Goal: Information Seeking & Learning: Compare options

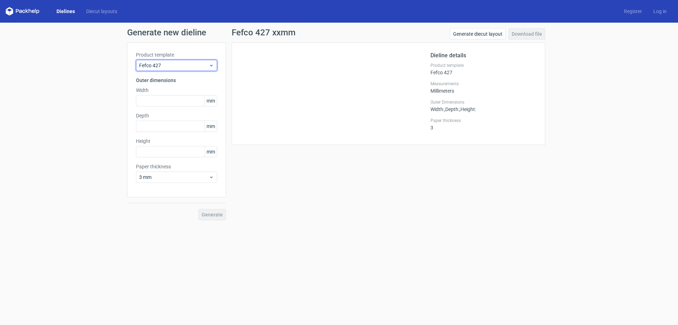
click at [211, 65] on use at bounding box center [211, 66] width 2 height 2
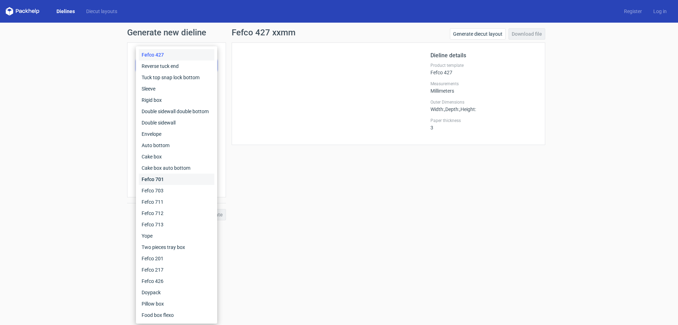
click at [161, 179] on div "Fefco 701" at bounding box center [177, 179] width 76 height 11
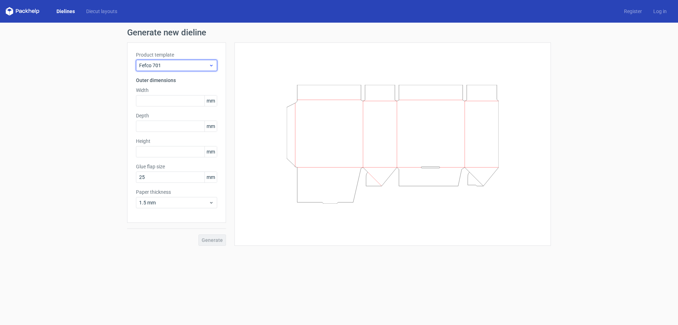
click at [212, 65] on icon at bounding box center [211, 66] width 5 height 6
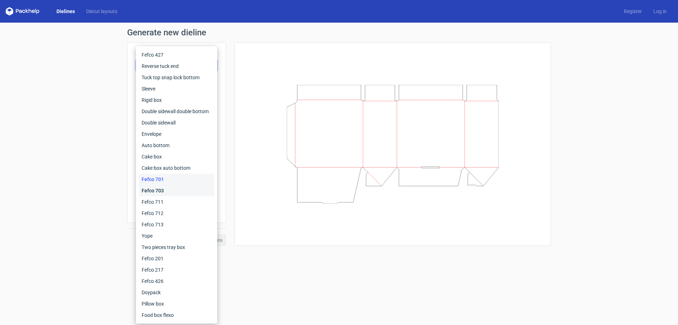
click at [156, 189] on div "Fefco 703" at bounding box center [177, 190] width 76 height 11
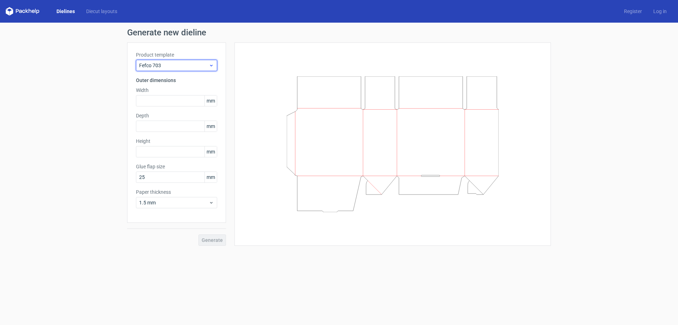
click at [214, 66] on div "Fefco 703" at bounding box center [176, 65] width 81 height 11
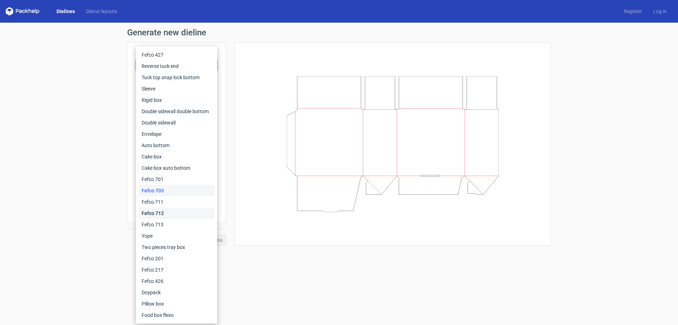
click at [164, 212] on div "Fefco 712" at bounding box center [177, 212] width 76 height 11
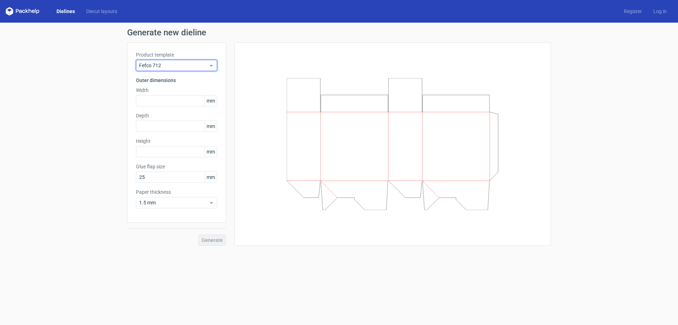
click at [214, 65] on icon at bounding box center [211, 66] width 5 height 6
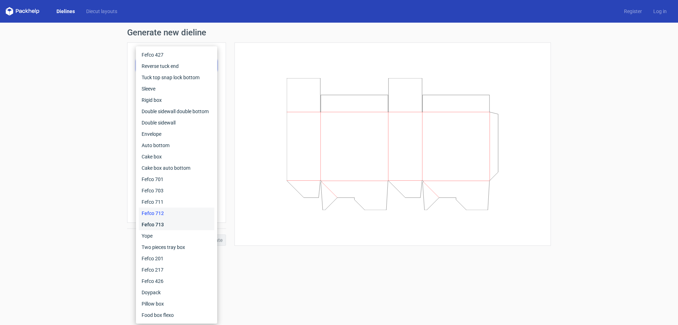
click at [163, 223] on div "Fefco 713" at bounding box center [177, 224] width 76 height 11
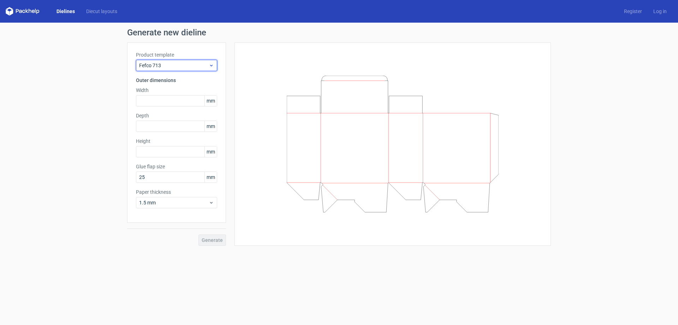
click at [212, 64] on icon at bounding box center [211, 66] width 5 height 6
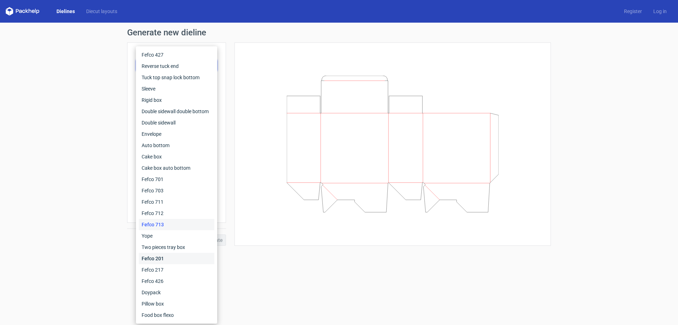
click at [161, 258] on div "Fefco 201" at bounding box center [177, 258] width 76 height 11
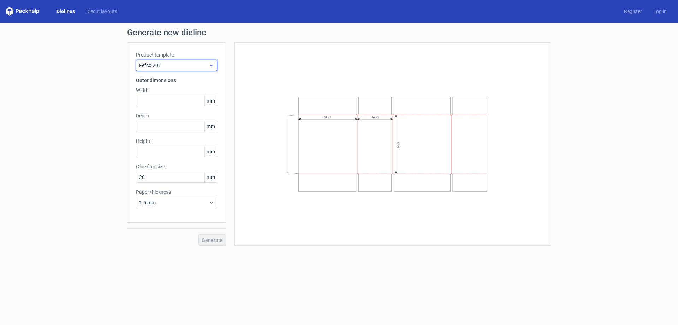
click at [211, 65] on use at bounding box center [211, 66] width 2 height 2
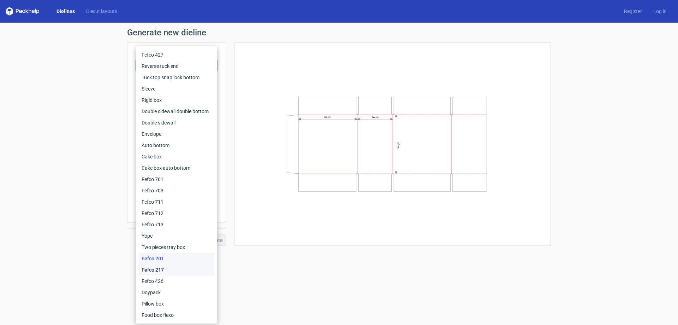
click at [163, 268] on div "Fefco 217" at bounding box center [177, 269] width 76 height 11
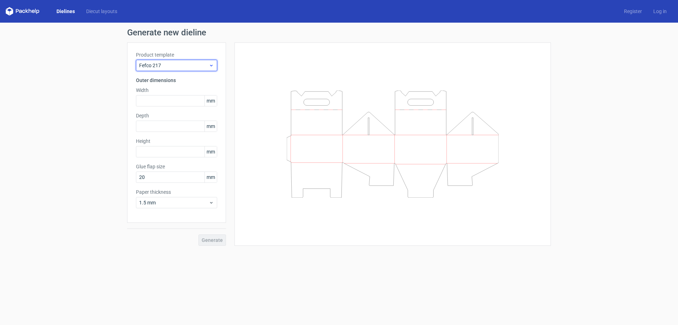
click at [213, 66] on icon at bounding box center [211, 66] width 5 height 6
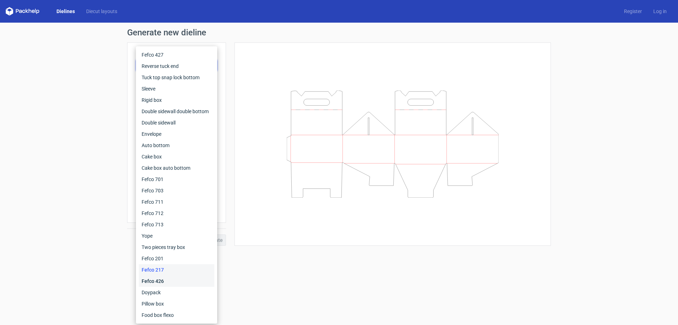
click at [168, 278] on div "Fefco 426" at bounding box center [177, 280] width 76 height 11
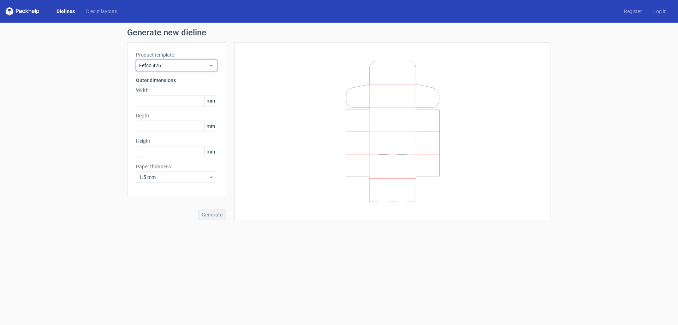
click at [212, 64] on icon at bounding box center [211, 66] width 5 height 6
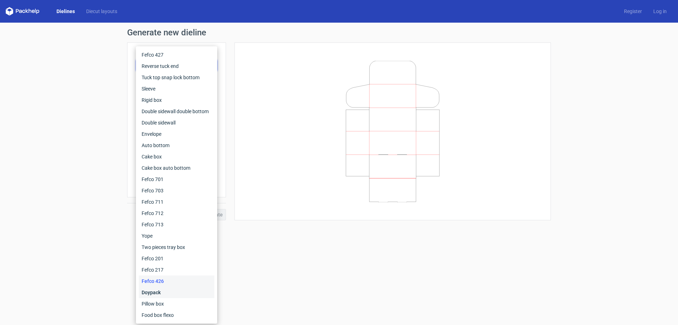
click at [169, 292] on div "Doypack" at bounding box center [177, 292] width 76 height 11
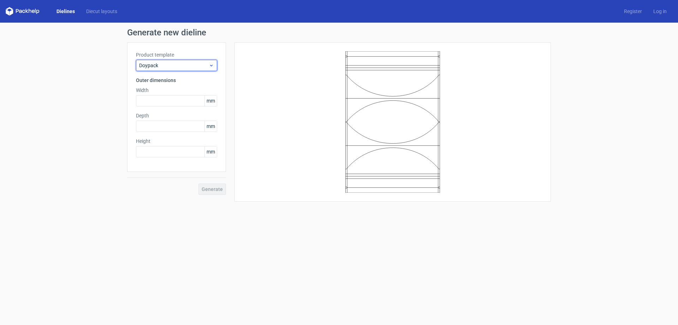
click at [213, 65] on icon at bounding box center [211, 66] width 5 height 6
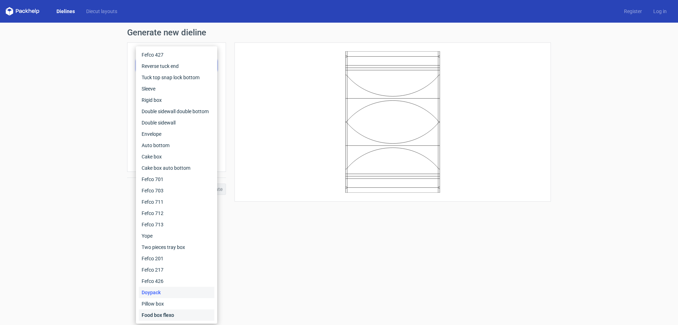
click at [177, 317] on div "Food box flexo" at bounding box center [177, 314] width 76 height 11
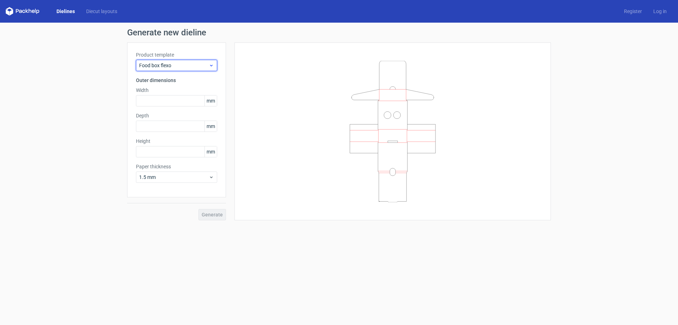
click at [212, 61] on div "Food box flexo" at bounding box center [176, 65] width 81 height 11
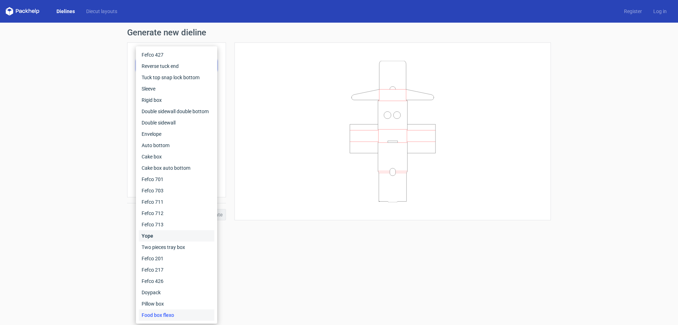
click at [165, 239] on div "Yope" at bounding box center [177, 235] width 76 height 11
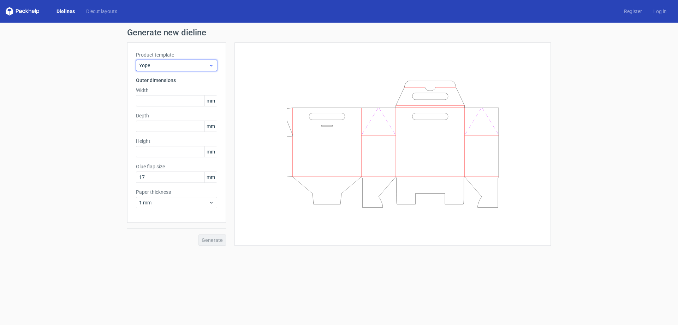
click at [213, 64] on icon at bounding box center [211, 66] width 5 height 6
